Goal: Task Accomplishment & Management: Manage account settings

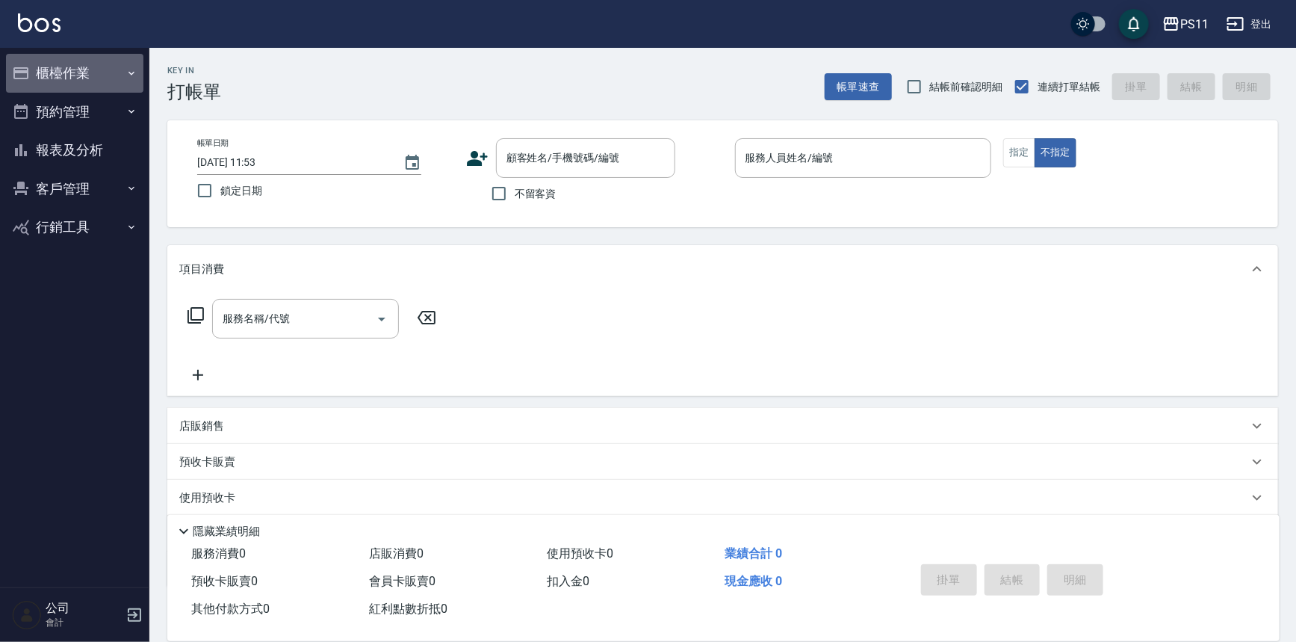
click at [94, 77] on button "櫃檯作業" at bounding box center [74, 73] width 137 height 39
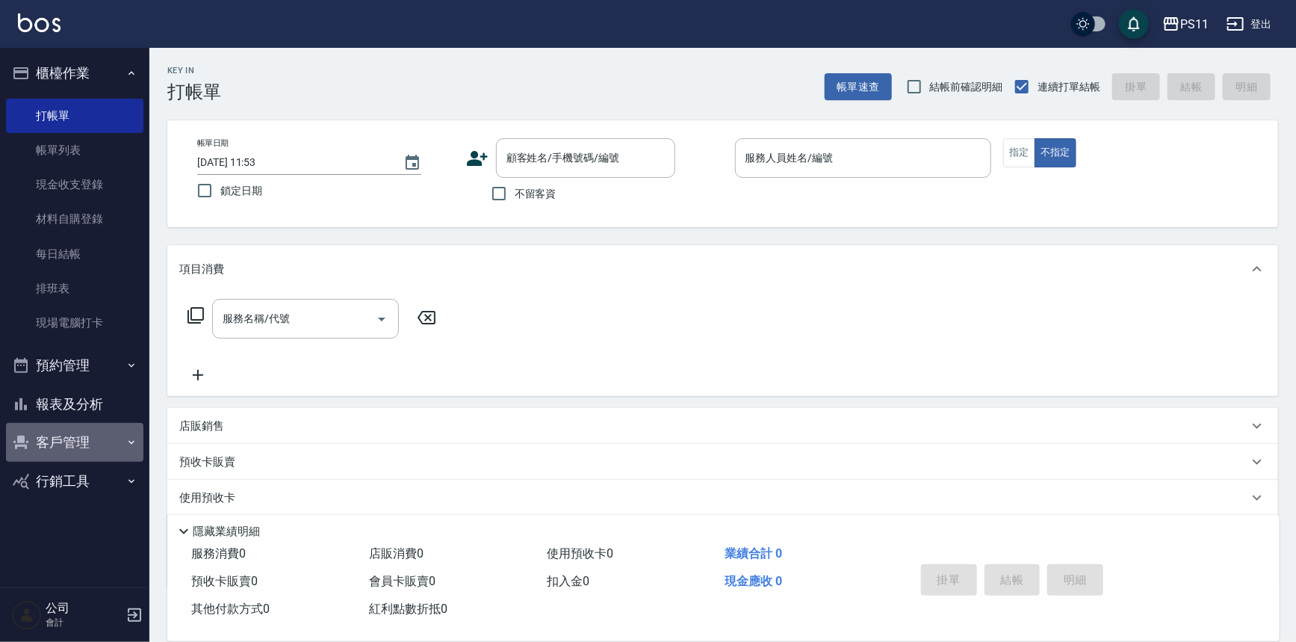
click at [85, 433] on button "客戶管理" at bounding box center [74, 442] width 137 height 39
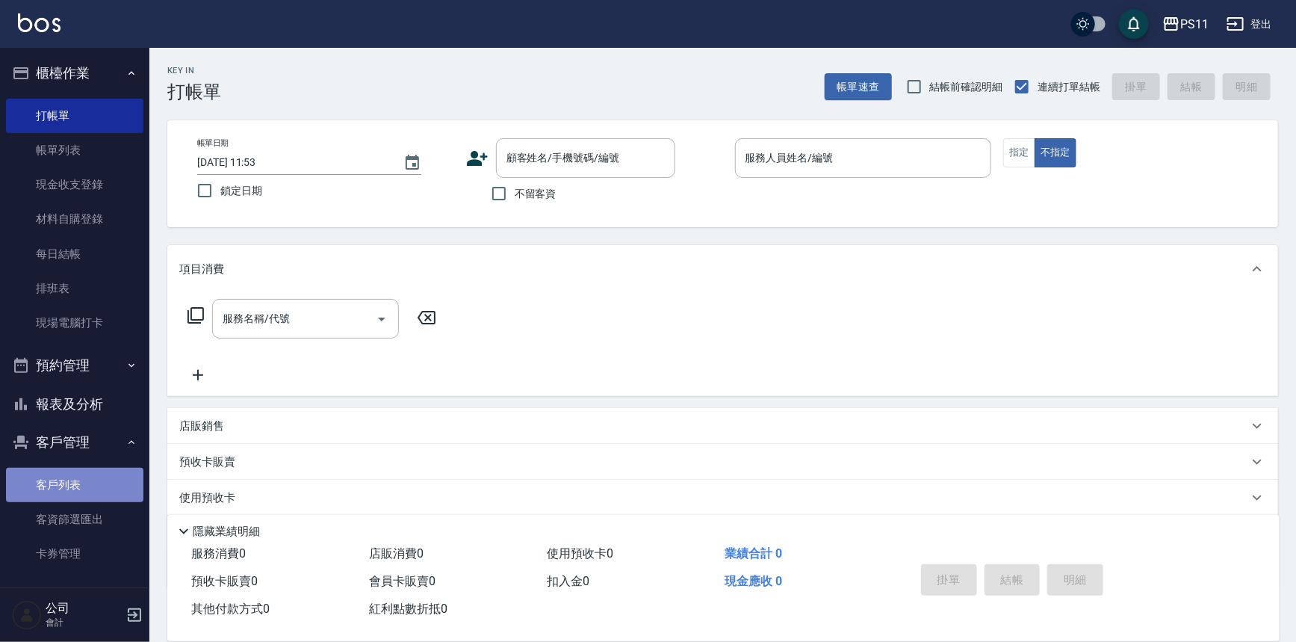
click at [92, 476] on link "客戶列表" at bounding box center [74, 485] width 137 height 34
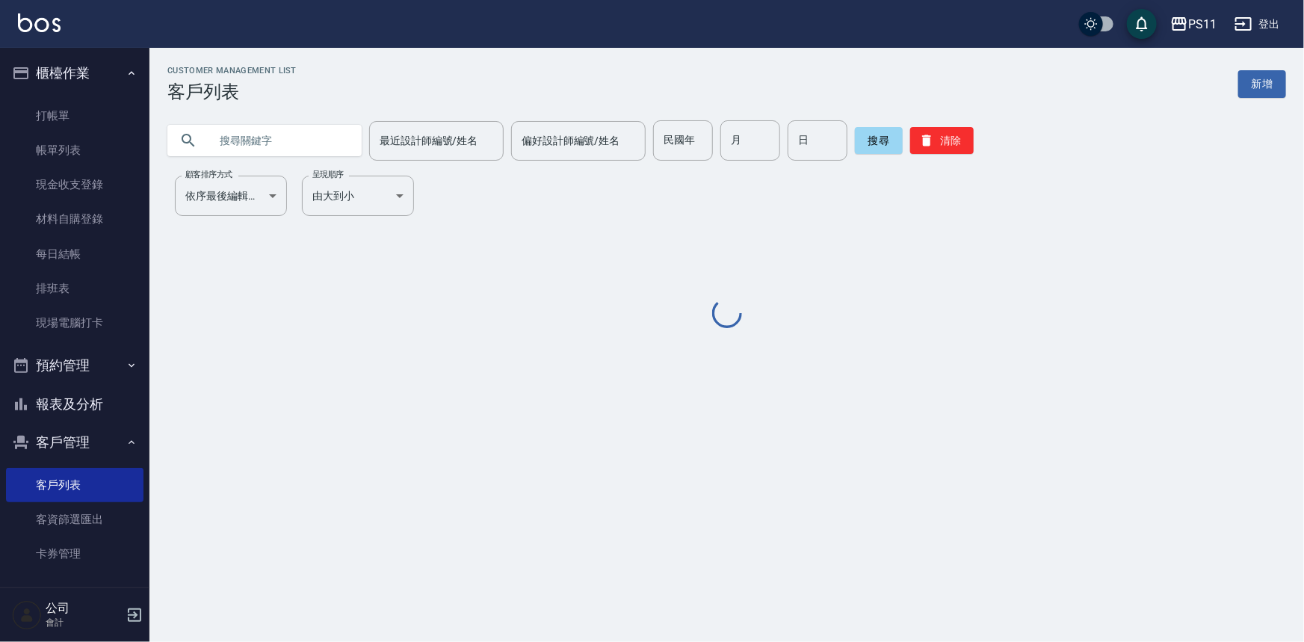
click at [267, 134] on input "text" at bounding box center [279, 140] width 140 height 40
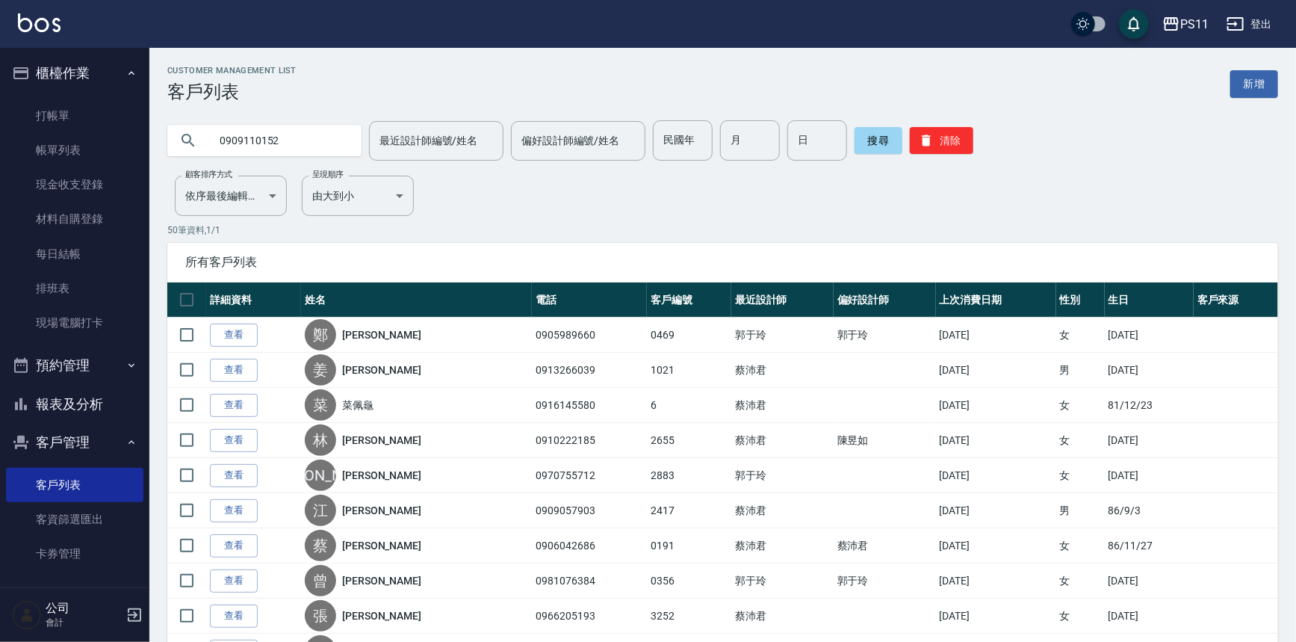
type input "0909110152"
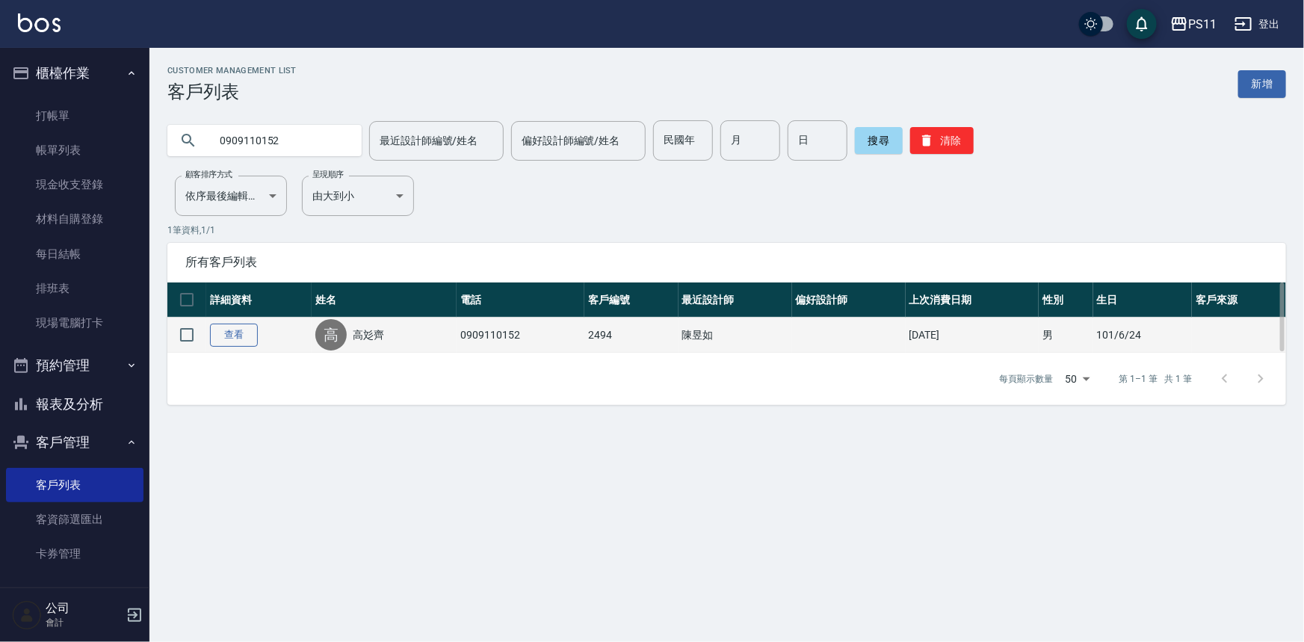
click at [235, 332] on link "查看" at bounding box center [234, 335] width 48 height 23
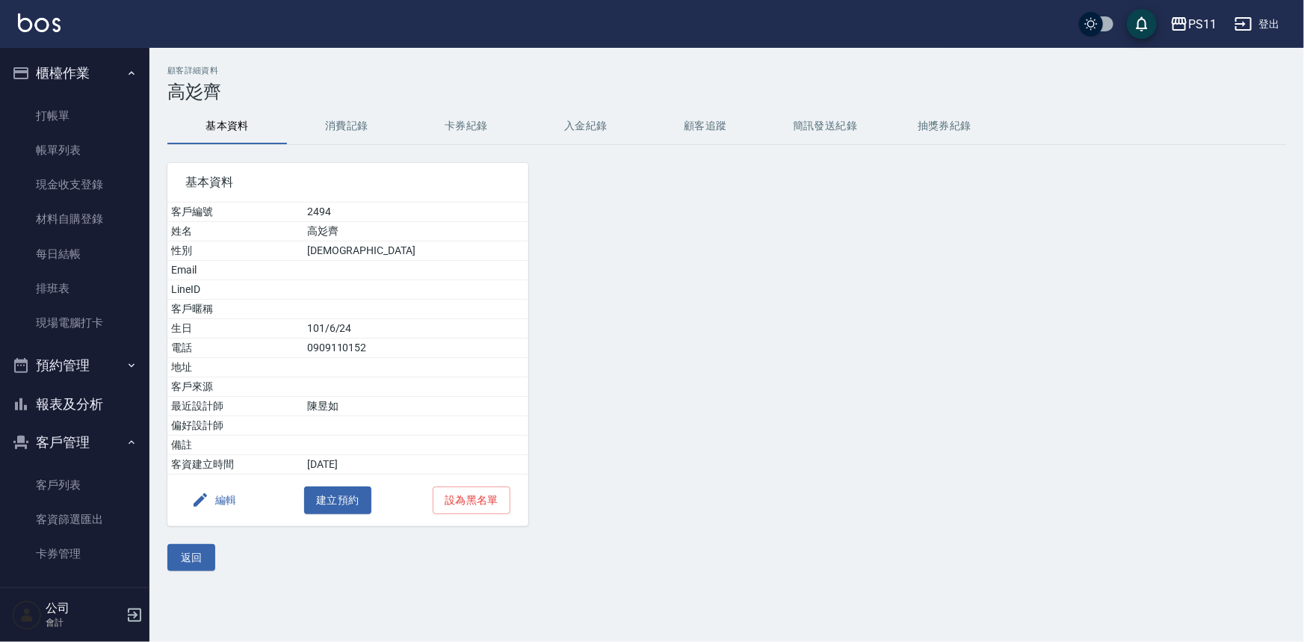
click at [343, 118] on button "消費記錄" at bounding box center [347, 126] width 120 height 36
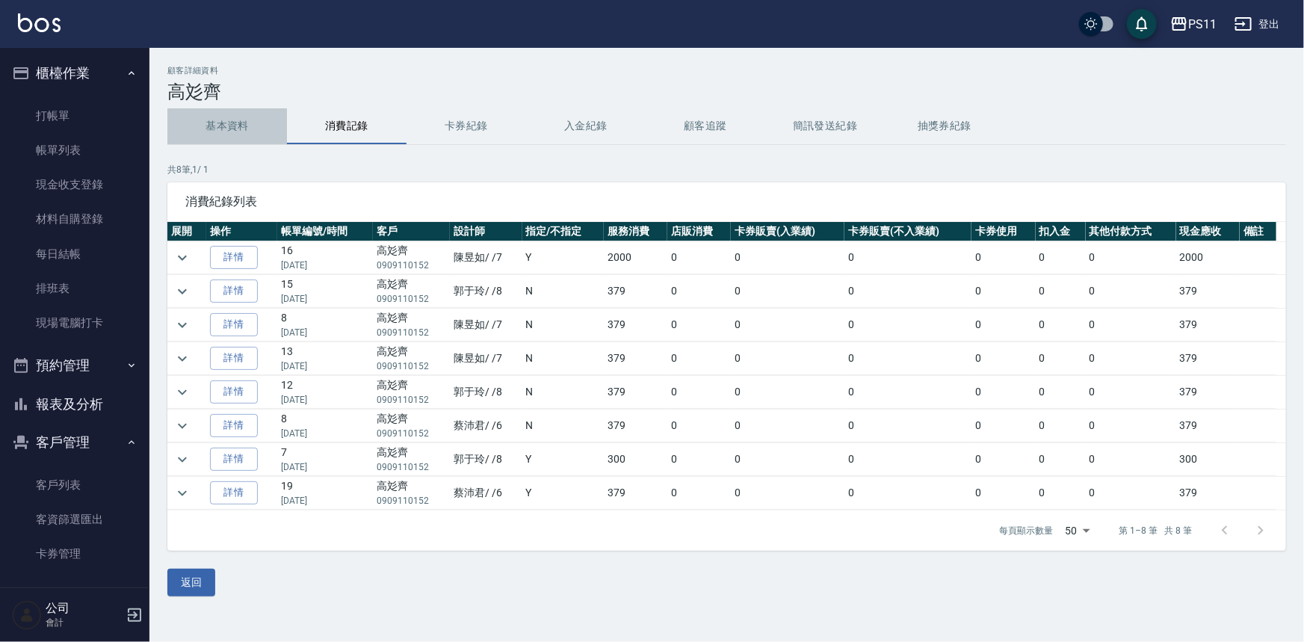
click at [247, 139] on button "基本資料" at bounding box center [227, 126] width 120 height 36
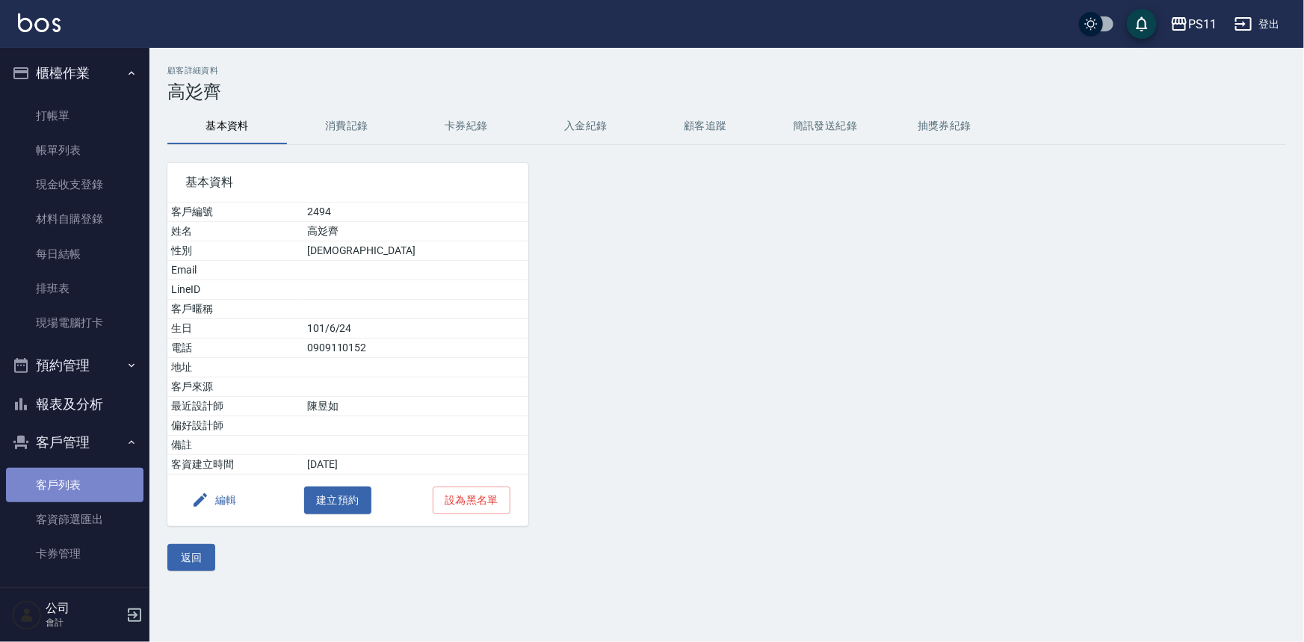
click at [83, 489] on link "客戶列表" at bounding box center [74, 485] width 137 height 34
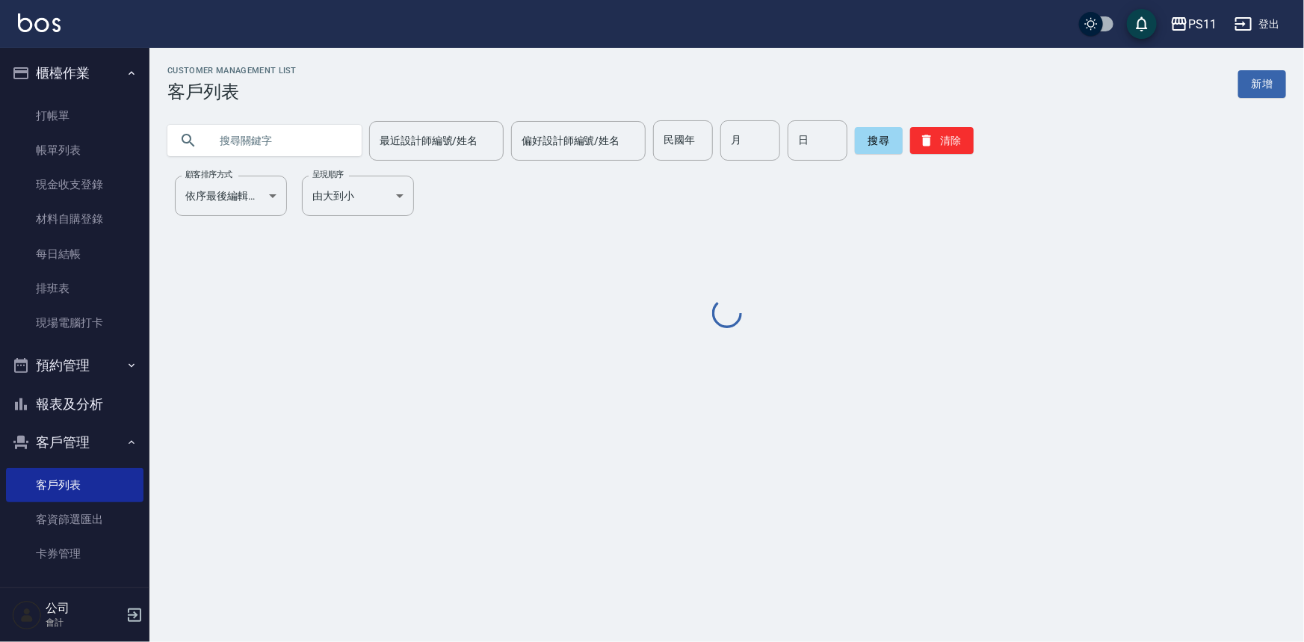
click at [229, 140] on input "text" at bounding box center [279, 140] width 140 height 40
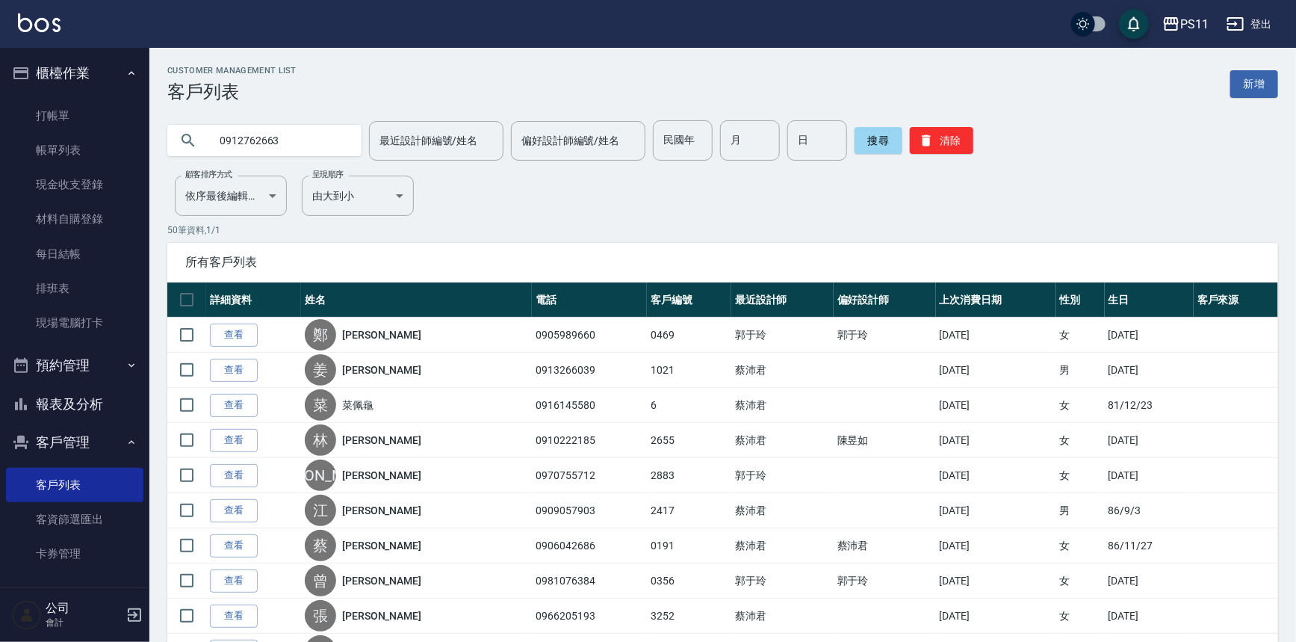
type input "0912762663"
